Goal: Communication & Community: Answer question/provide support

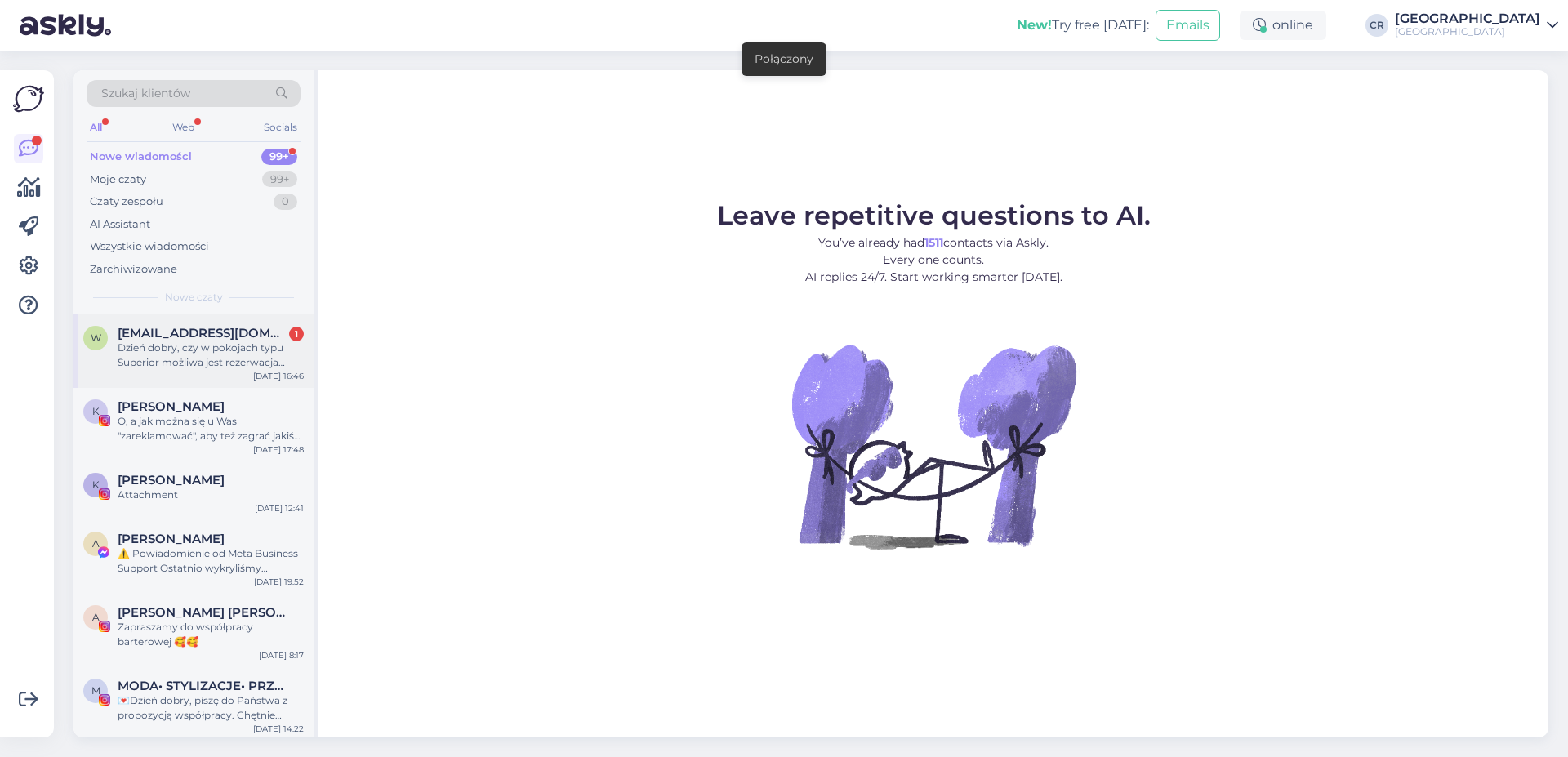
click at [211, 357] on div "Dzień dobry, czy w pokojach typu Superior możliwa jest rezerwacja pobytu ze zwi…" at bounding box center [210, 355] width 186 height 30
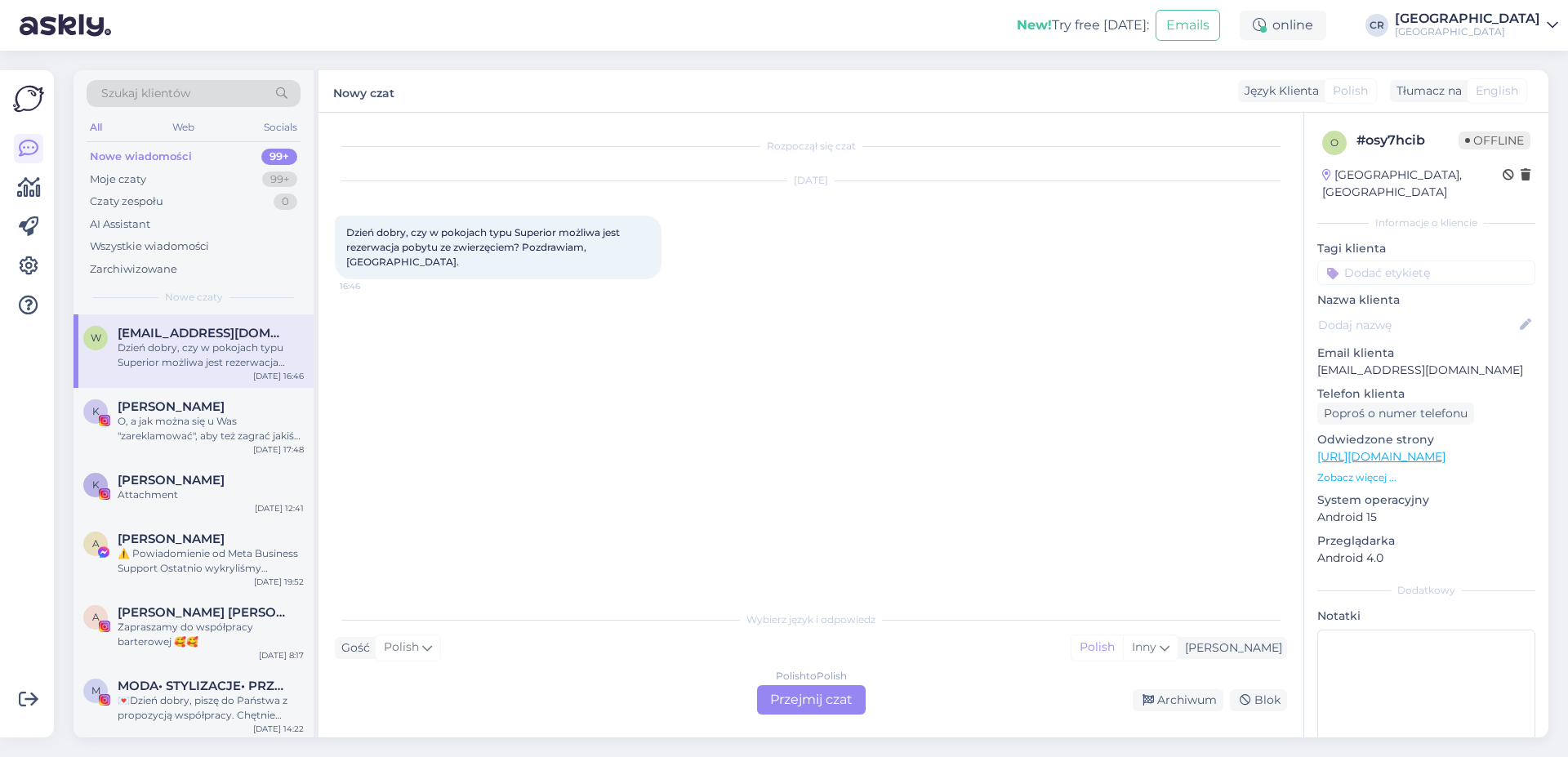
click at [811, 708] on div "Polish to Polish Przejmij czat" at bounding box center [811, 700] width 109 height 30
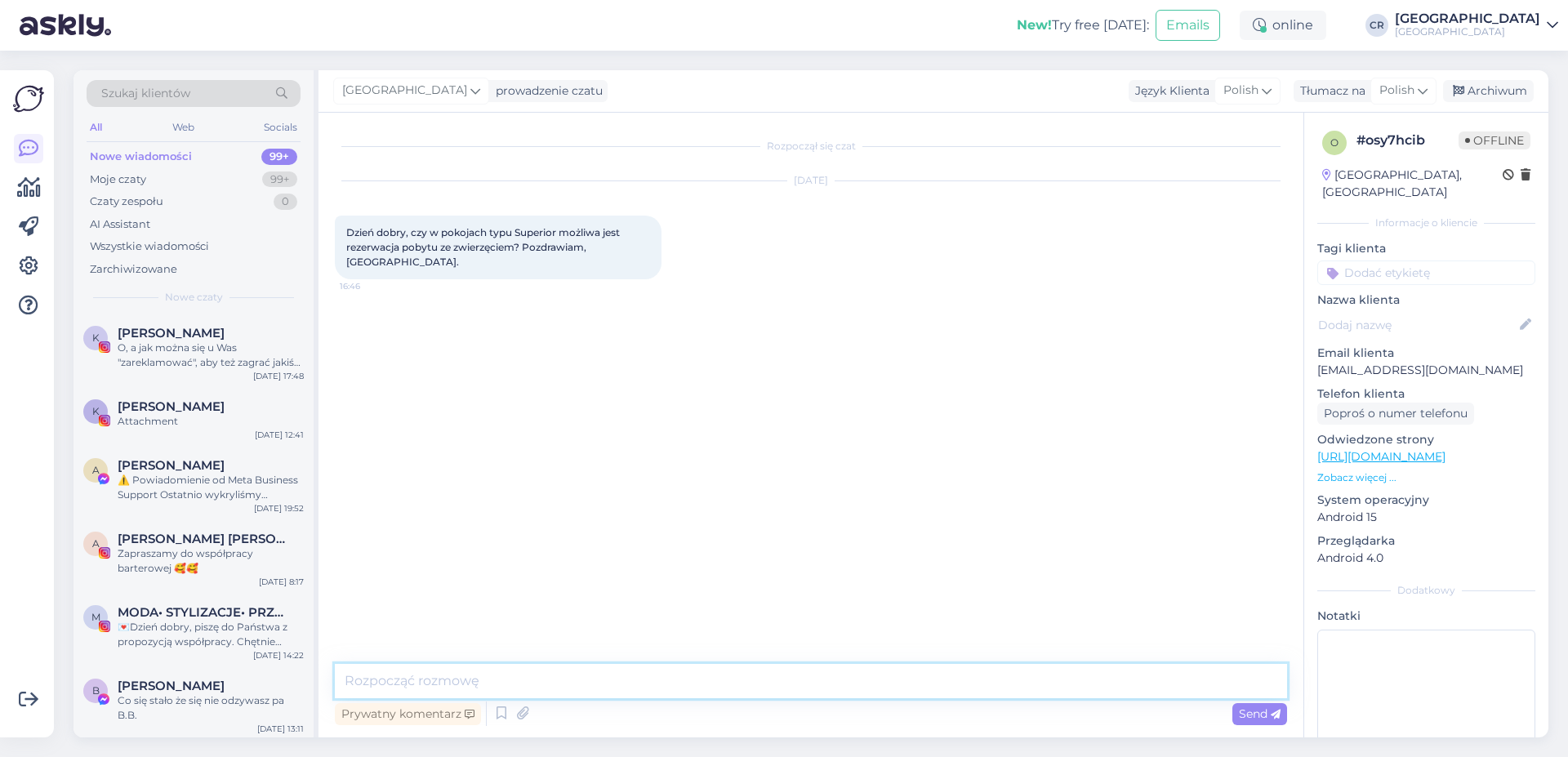
click at [501, 685] on textarea at bounding box center [810, 681] width 952 height 34
type textarea "d"
click at [615, 676] on textarea "Dzień dobry, zwierzęta mogą przebywać w pokojach Deluxe i Double." at bounding box center [810, 681] width 952 height 34
click at [450, 678] on textarea "Dzień dobry, zwierzęta mogą przebywać tylko w pokojach Deluxe i Double." at bounding box center [810, 681] width 952 height 34
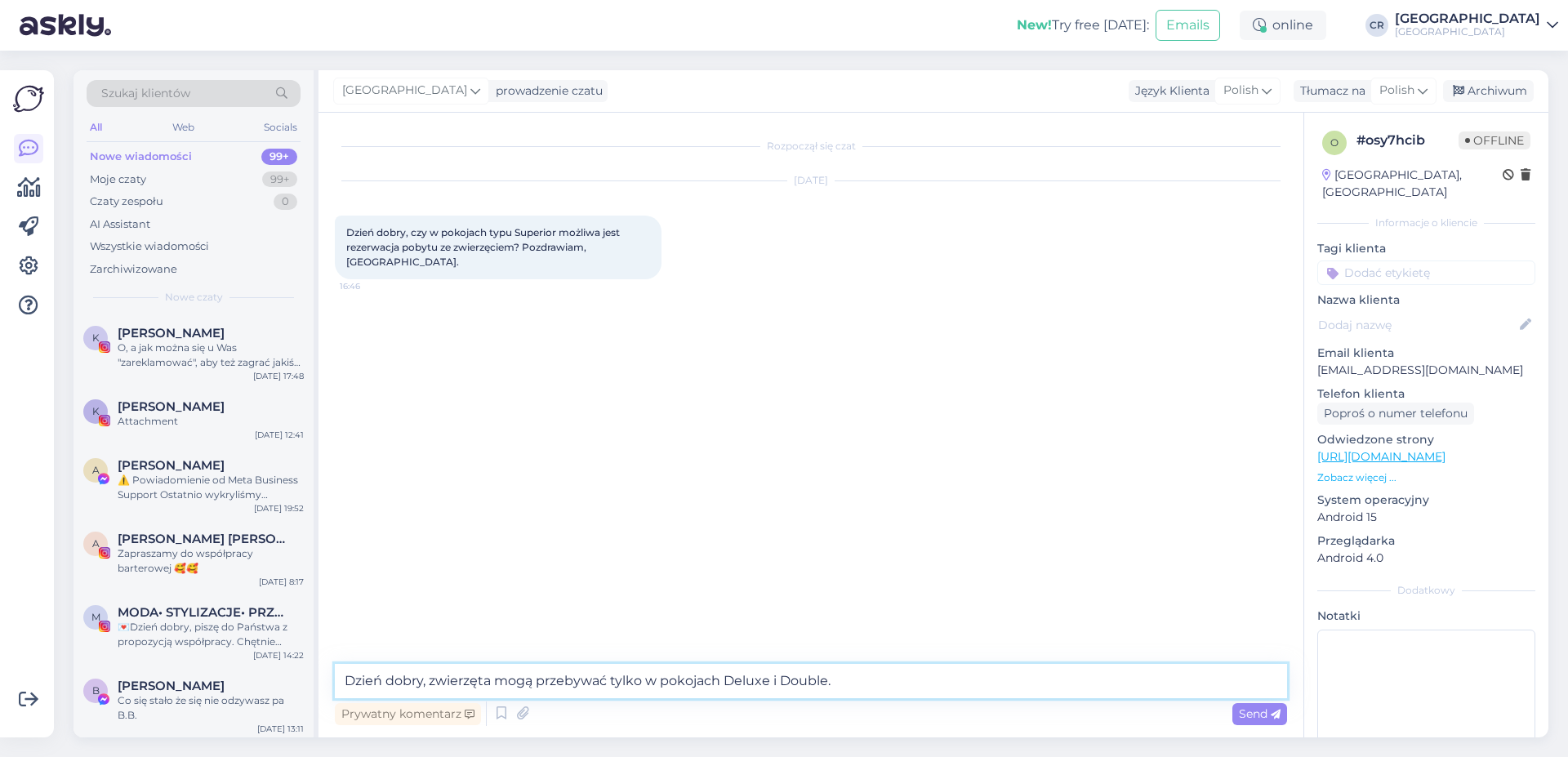
type textarea "Dzień dobry, zwierzęta mogą przebywać tylko w pokojach Deluxe i Double."
click at [1220, 704] on div "Prywatny komentarz Send" at bounding box center [810, 714] width 952 height 31
click at [1255, 708] on span "Send" at bounding box center [1259, 714] width 42 height 14
